Goal: Information Seeking & Learning: Understand process/instructions

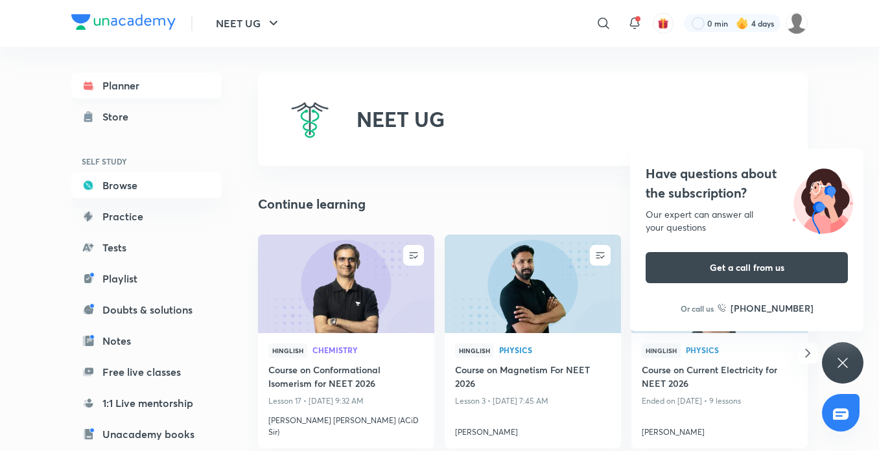
click at [156, 82] on link "Planner" at bounding box center [146, 86] width 150 height 26
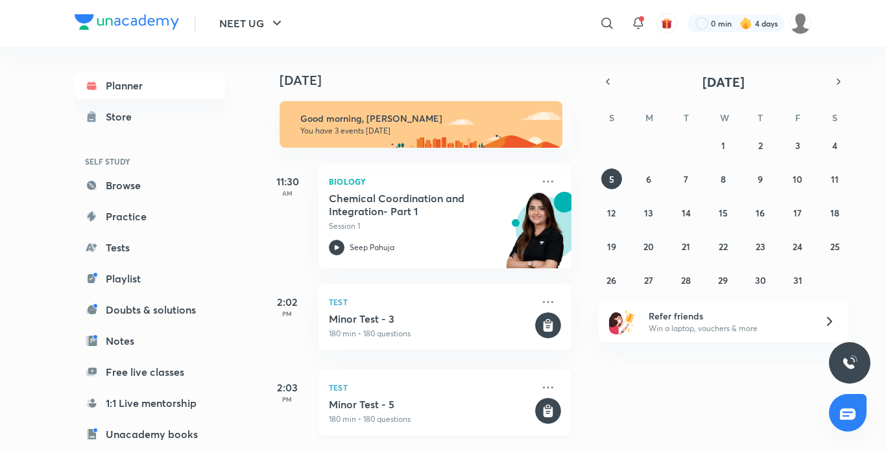
click at [399, 330] on div "Test Minor Test - 3 180 min • 180 questions" at bounding box center [444, 317] width 253 height 66
drag, startPoint x: 478, startPoint y: 377, endPoint x: 671, endPoint y: 408, distance: 195.7
click at [670, 406] on div "[DATE] Good morning, [PERSON_NAME] You have 3 events [DATE] 11:30 AM Biology Ch…" at bounding box center [572, 248] width 622 height 403
click at [677, 390] on div "[DATE] Good morning, [PERSON_NAME] You have 3 events [DATE] 11:30 AM Biology Ch…" at bounding box center [572, 248] width 622 height 403
click at [672, 390] on div "[DATE] Good morning, [PERSON_NAME] You have 3 events [DATE] 11:30 AM Biology Ch…" at bounding box center [572, 248] width 622 height 403
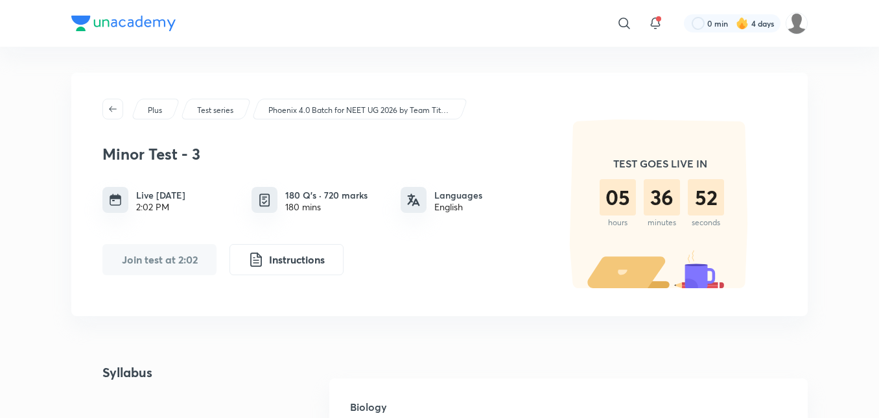
click at [167, 113] on div "Plus" at bounding box center [155, 109] width 49 height 21
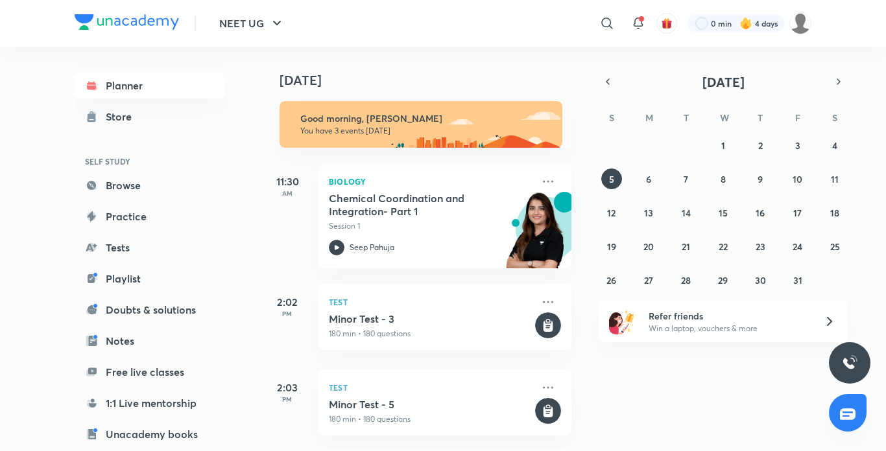
scroll to position [8, 0]
click at [652, 176] on button "6" at bounding box center [648, 179] width 21 height 21
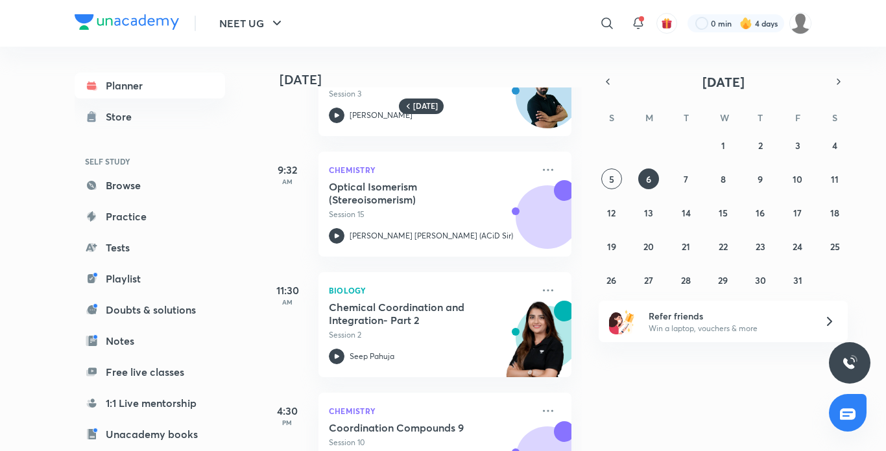
scroll to position [139, 0]
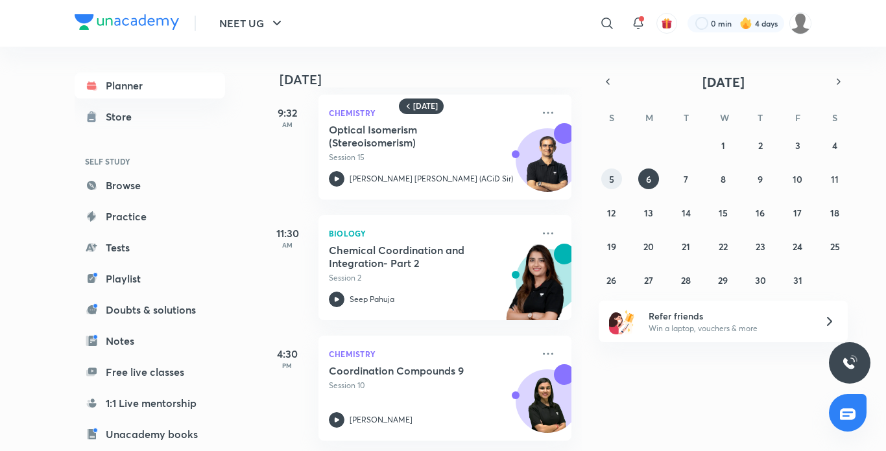
click at [604, 183] on button "5" at bounding box center [611, 179] width 21 height 21
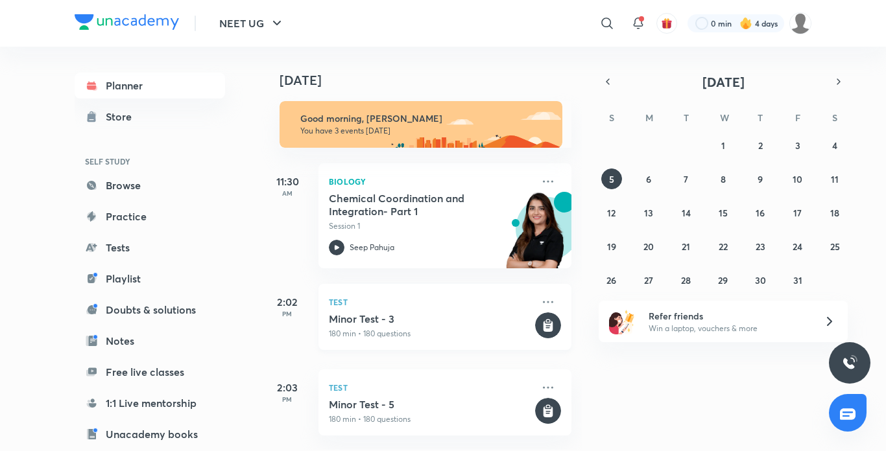
scroll to position [8, 0]
click at [545, 316] on rect at bounding box center [548, 326] width 26 height 26
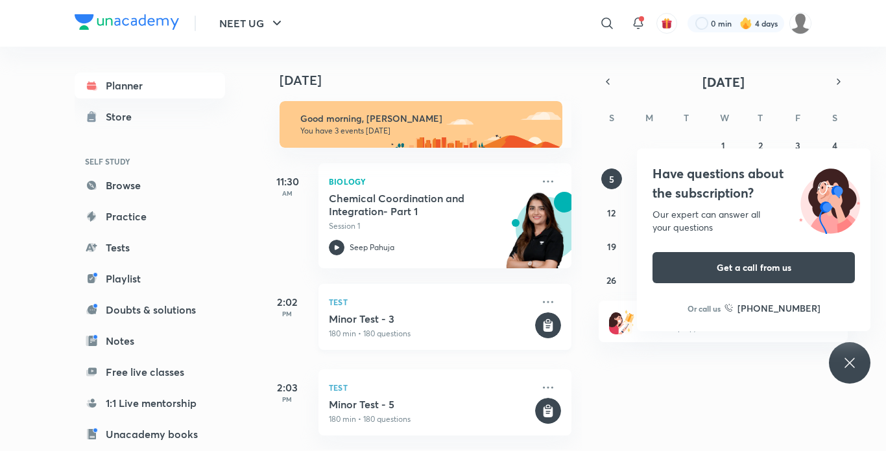
click at [533, 284] on div "Test Minor Test - 3 180 min • 180 questions" at bounding box center [444, 317] width 253 height 66
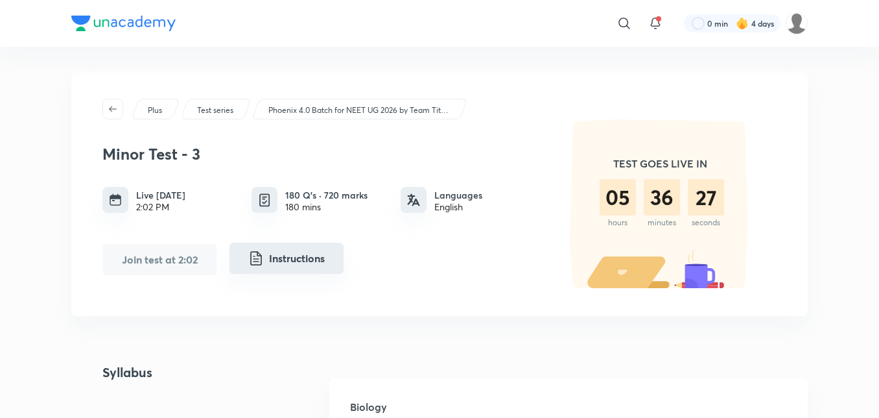
click at [274, 257] on button "Instructions" at bounding box center [287, 258] width 114 height 31
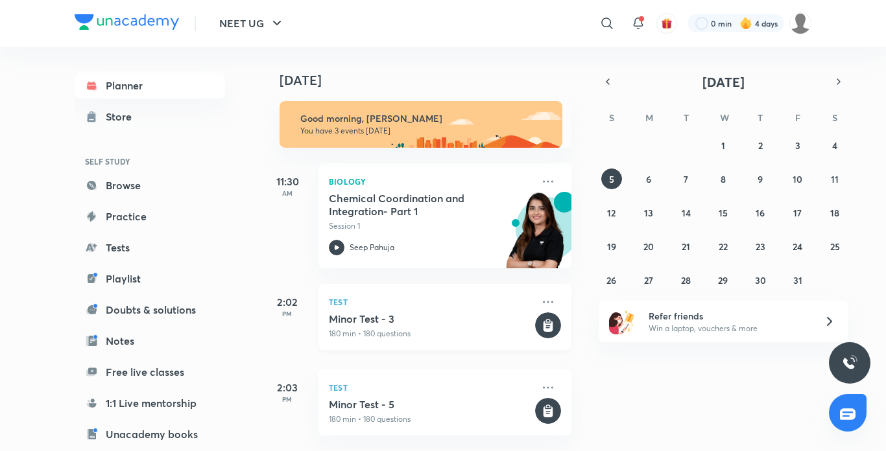
scroll to position [8, 0]
